Goal: Task Accomplishment & Management: Use online tool/utility

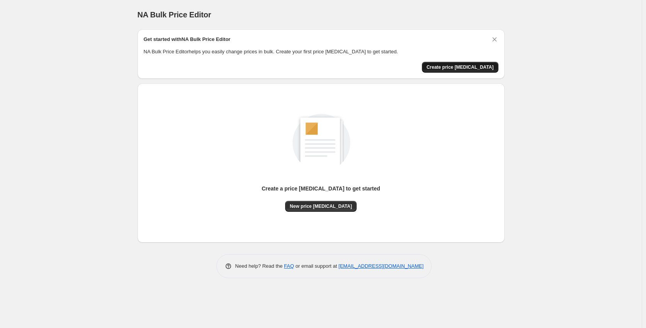
click at [461, 64] on button "Create price change job" at bounding box center [460, 67] width 77 height 11
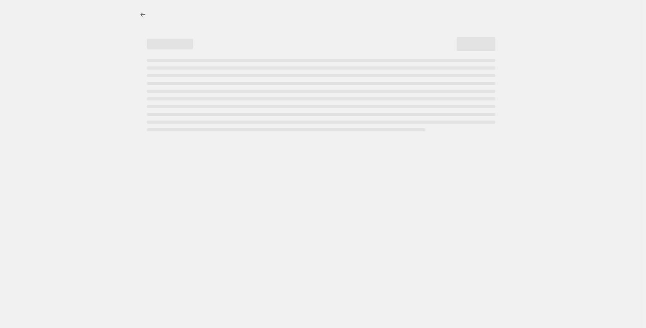
select select "percentage"
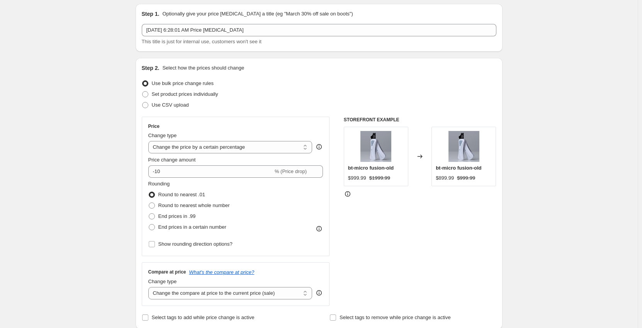
scroll to position [39, 0]
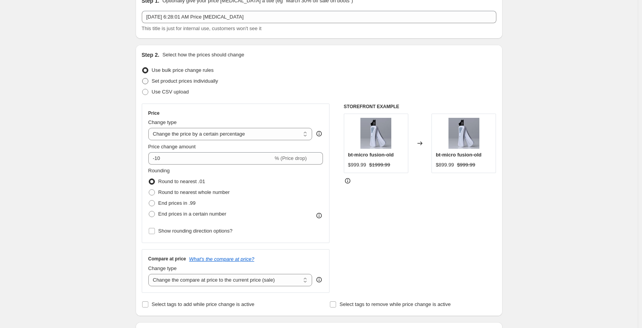
click at [206, 83] on span "Set product prices individually" at bounding box center [185, 81] width 66 height 6
click at [143, 78] on input "Set product prices individually" at bounding box center [142, 78] width 0 height 0
radio input "true"
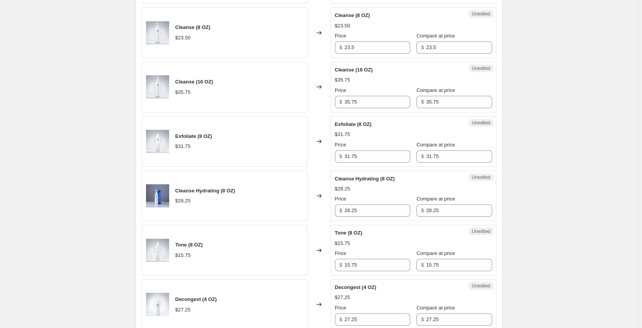
scroll to position [0, 0]
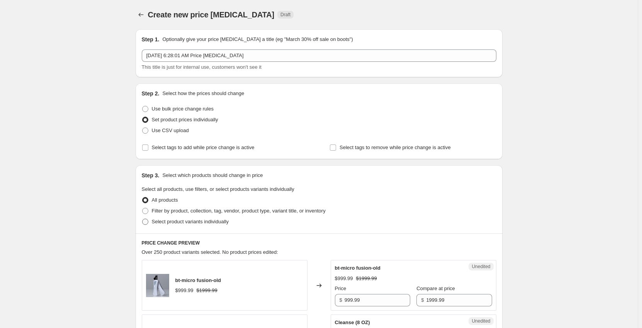
click at [165, 221] on span "Select product variants individually" at bounding box center [190, 222] width 77 height 6
click at [143, 219] on input "Select product variants individually" at bounding box center [142, 219] width 0 height 0
radio input "true"
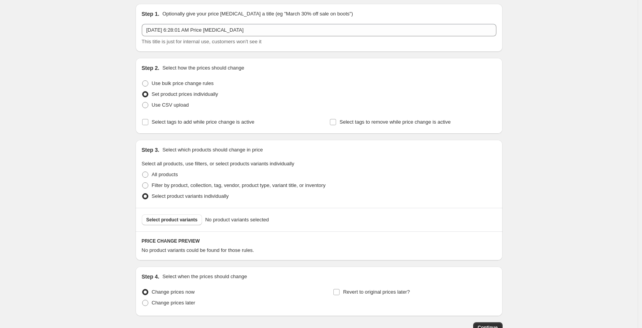
scroll to position [39, 0]
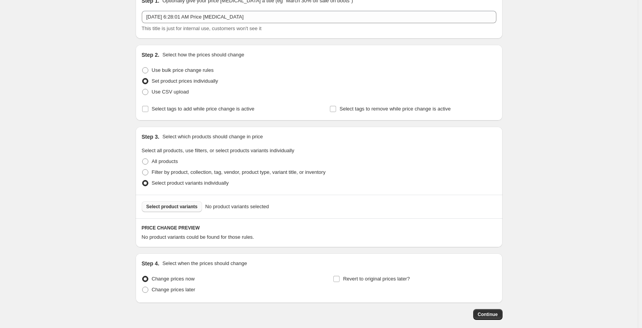
click at [187, 209] on span "Select product variants" at bounding box center [171, 207] width 51 height 6
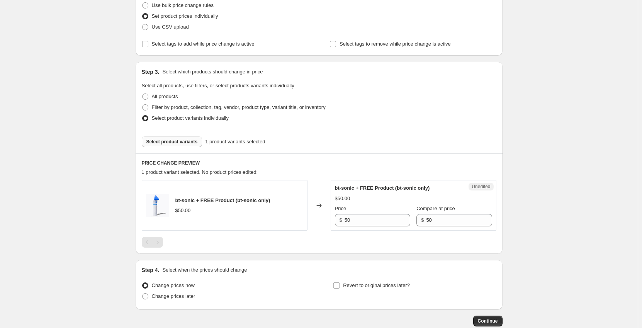
scroll to position [116, 0]
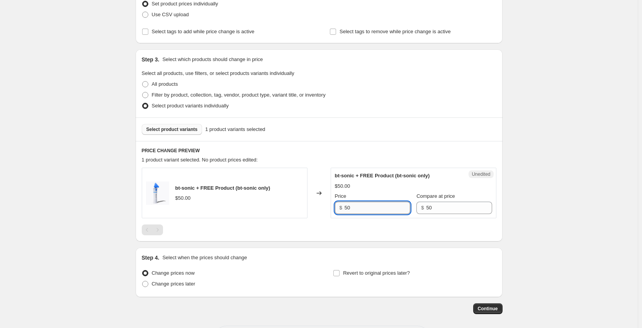
click at [381, 207] on input "50" at bounding box center [378, 208] width 66 height 12
type input "45"
click at [525, 245] on div "Create new price change job. This page is ready Create new price change job Dra…" at bounding box center [319, 122] width 638 height 477
click at [192, 283] on span "Change prices later" at bounding box center [174, 284] width 44 height 6
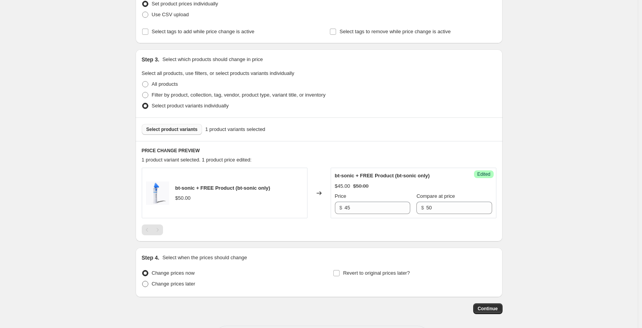
click at [143, 281] on input "Change prices later" at bounding box center [142, 281] width 0 height 0
radio input "true"
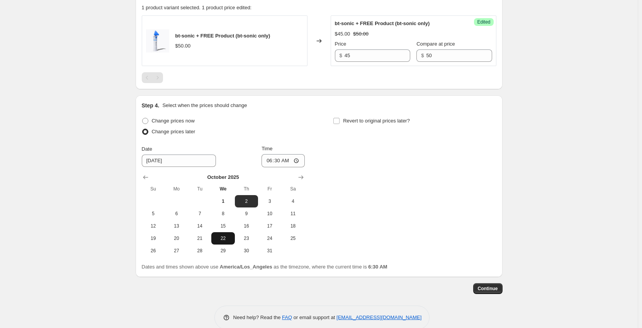
scroll to position [270, 0]
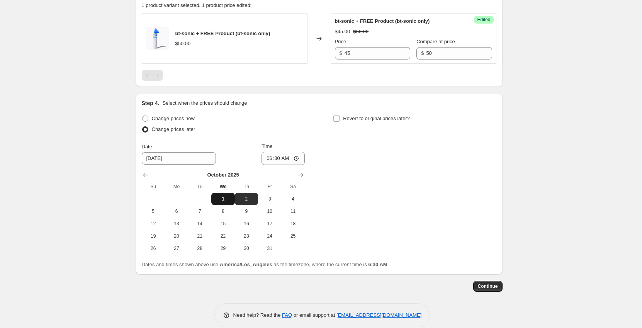
click at [226, 197] on span "1" at bounding box center [222, 199] width 17 height 6
type input "10/1/2025"
click at [294, 160] on input "06:30" at bounding box center [283, 158] width 43 height 13
type input "01:30"
type input "09:30"
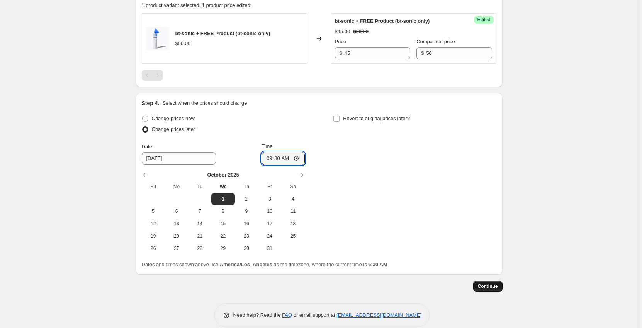
click at [490, 288] on span "Continue" at bounding box center [488, 286] width 20 height 6
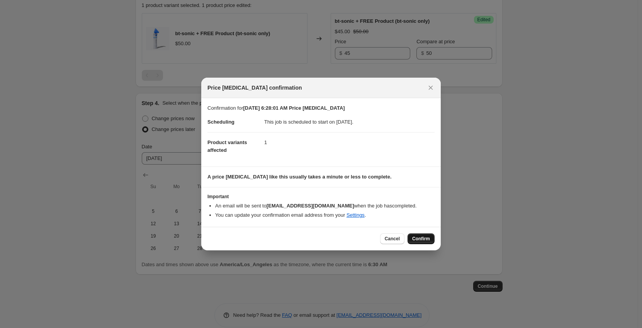
click at [425, 235] on button "Confirm" at bounding box center [421, 238] width 27 height 11
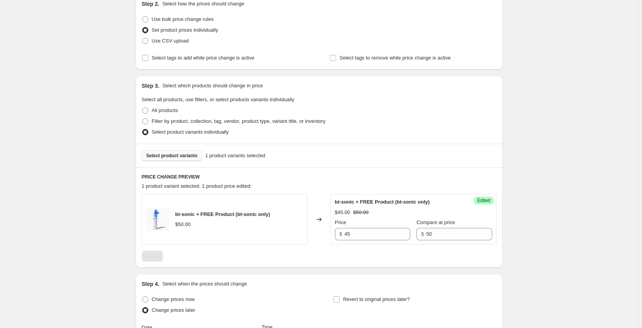
scroll to position [135, 0]
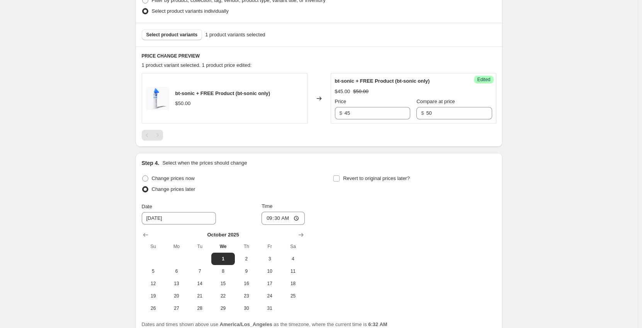
scroll to position [193, 0]
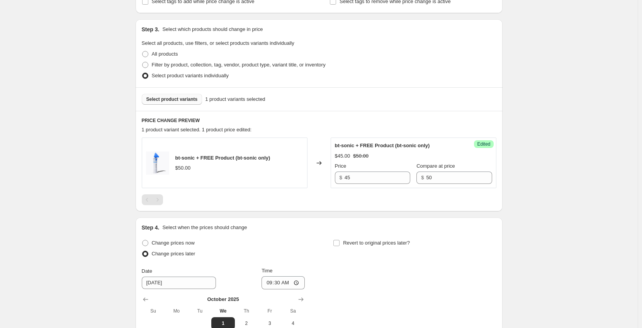
click at [184, 102] on button "Select product variants" at bounding box center [172, 99] width 61 height 11
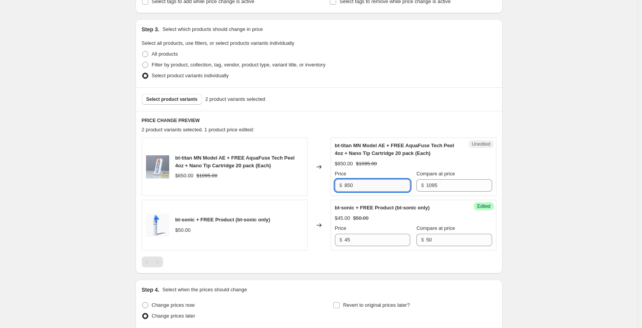
click at [374, 187] on input "850" at bounding box center [378, 185] width 66 height 12
type input "795"
click at [529, 190] on div "Oct 1, 2025, 6:28:01 AM Price change job. This page is ready Oct 1, 2025, 6:28:…" at bounding box center [319, 166] width 638 height 719
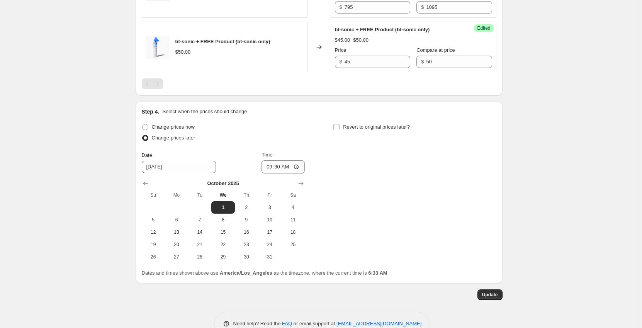
scroll to position [391, 0]
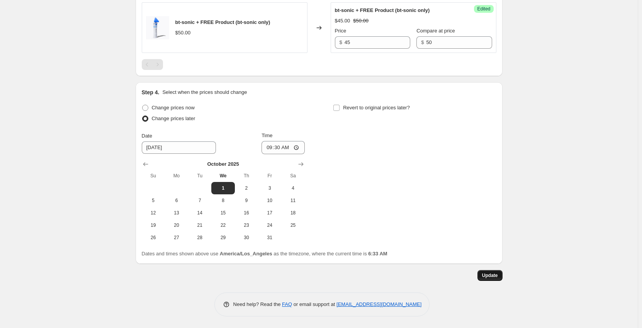
click at [485, 278] on span "Update" at bounding box center [490, 275] width 16 height 6
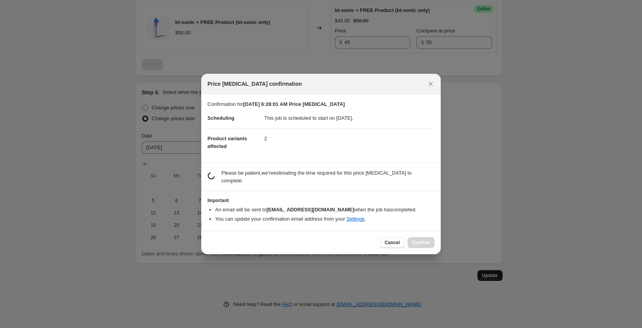
scroll to position [0, 0]
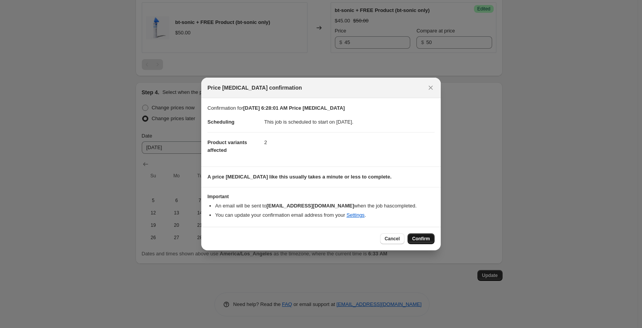
click at [417, 236] on span "Confirm" at bounding box center [421, 239] width 18 height 6
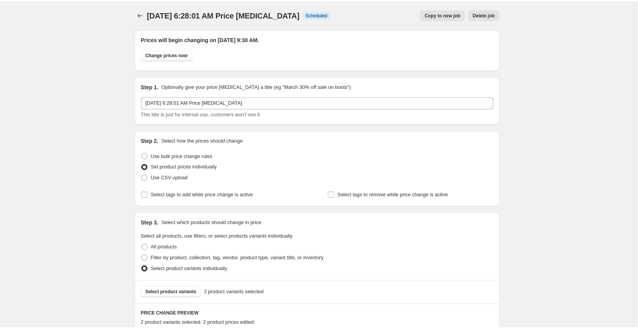
scroll to position [391, 0]
